Goal: Complete application form

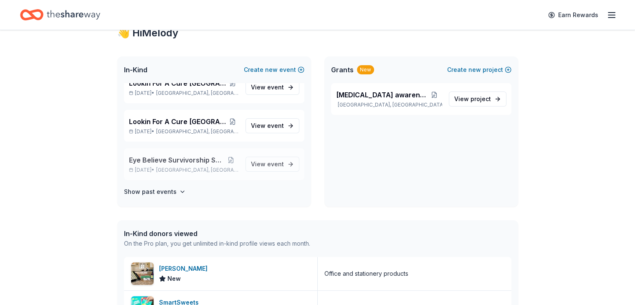
scroll to position [84, 0]
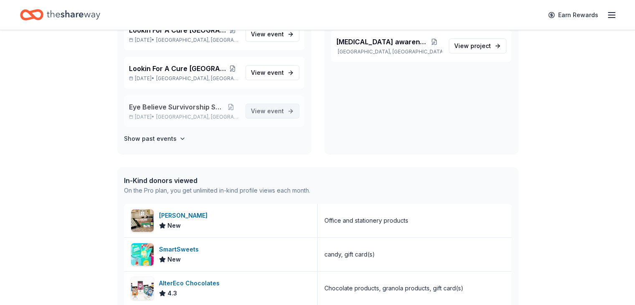
click at [269, 109] on span "event" at bounding box center [275, 110] width 17 height 7
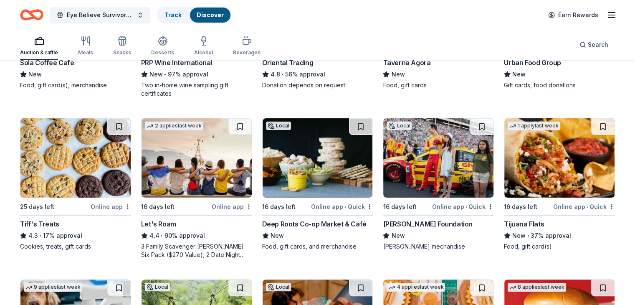
scroll to position [209, 0]
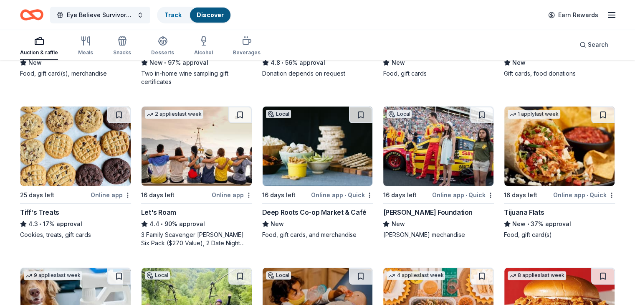
click at [59, 210] on div "Tiff's Treats" at bounding box center [39, 212] width 39 height 10
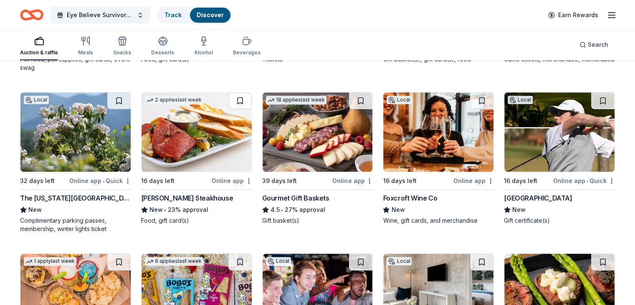
scroll to position [832, 0]
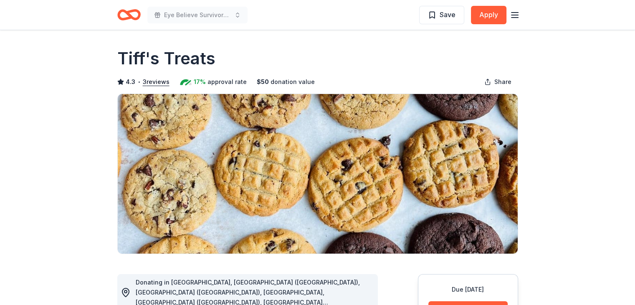
scroll to position [84, 0]
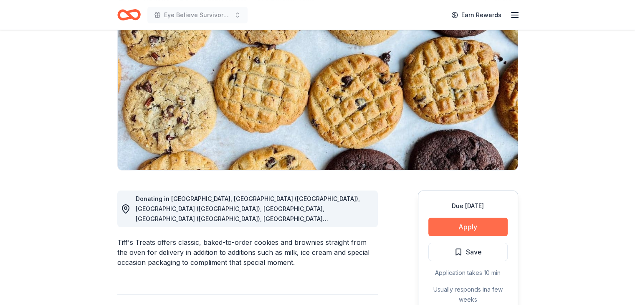
click at [470, 226] on button "Apply" at bounding box center [467, 227] width 79 height 18
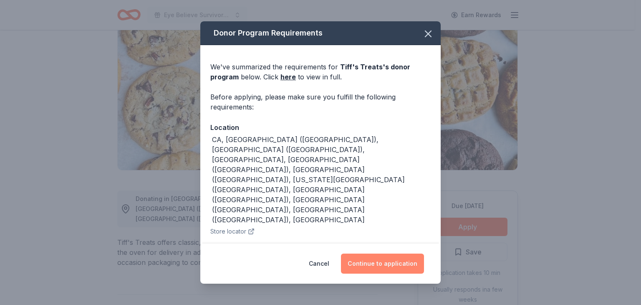
click at [374, 263] on button "Continue to application" at bounding box center [382, 263] width 83 height 20
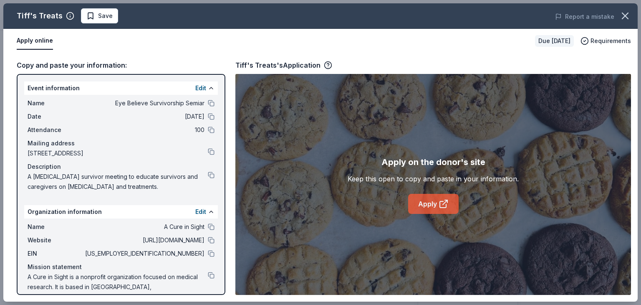
click at [434, 203] on link "Apply" at bounding box center [433, 204] width 51 height 20
click at [626, 13] on icon "button" at bounding box center [626, 16] width 12 height 12
